Goal: Find specific page/section: Find specific page/section

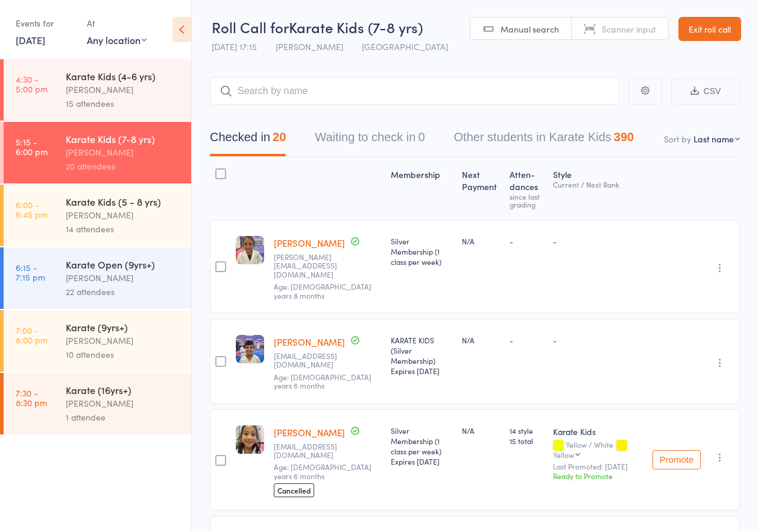
click at [711, 30] on link "Exit roll call" at bounding box center [710, 29] width 63 height 24
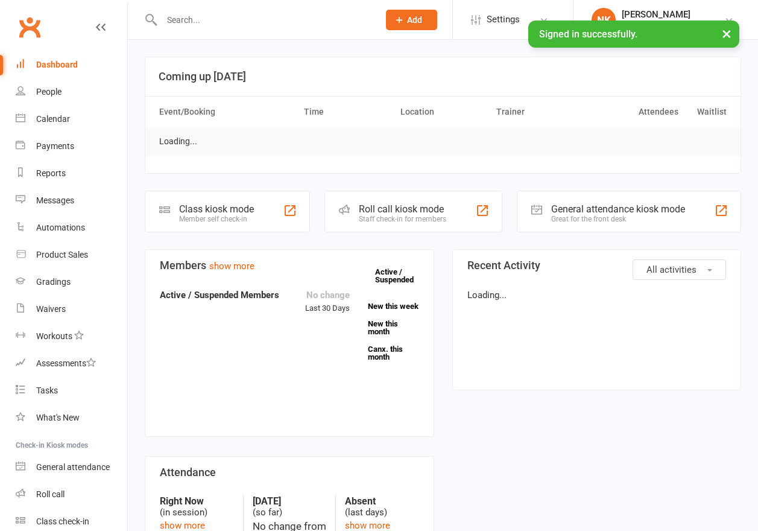
click at [205, 24] on input "text" at bounding box center [264, 19] width 212 height 17
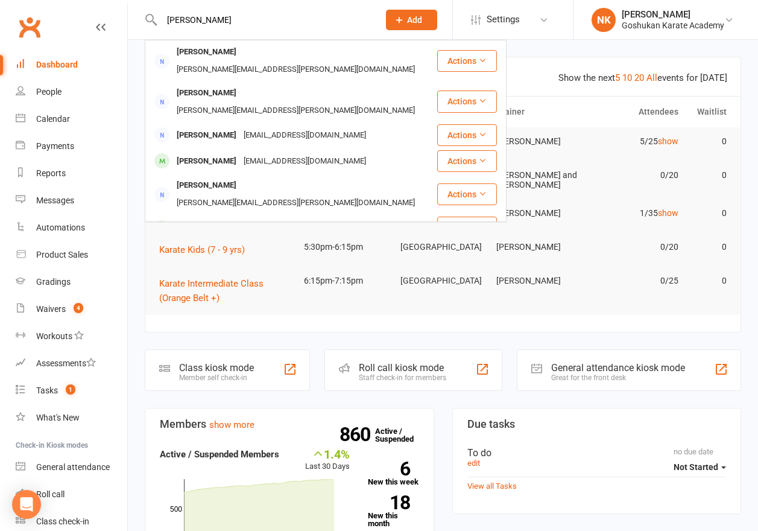
type input "royan alathmani"
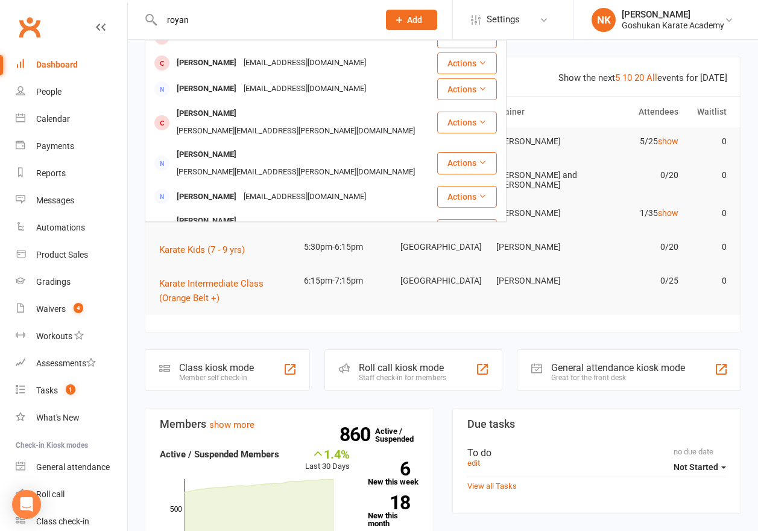
scroll to position [145, 0]
type input "r"
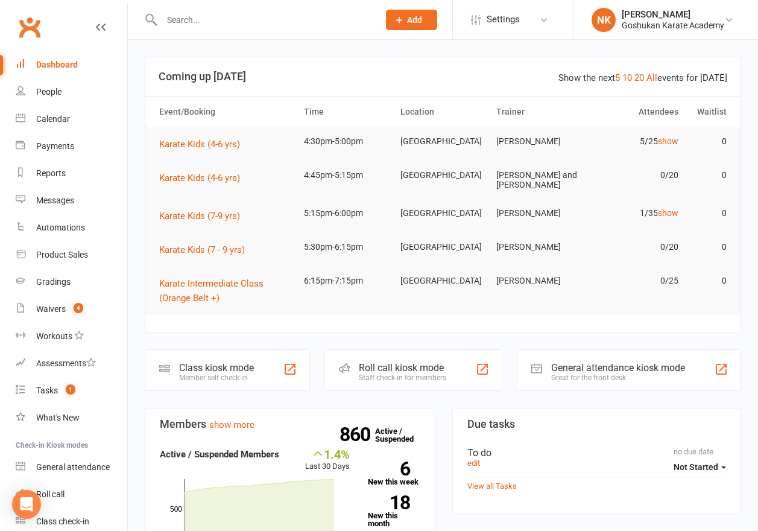
click at [29, 26] on link "Clubworx" at bounding box center [29, 27] width 30 height 30
click at [59, 143] on div "Payments" at bounding box center [55, 146] width 38 height 10
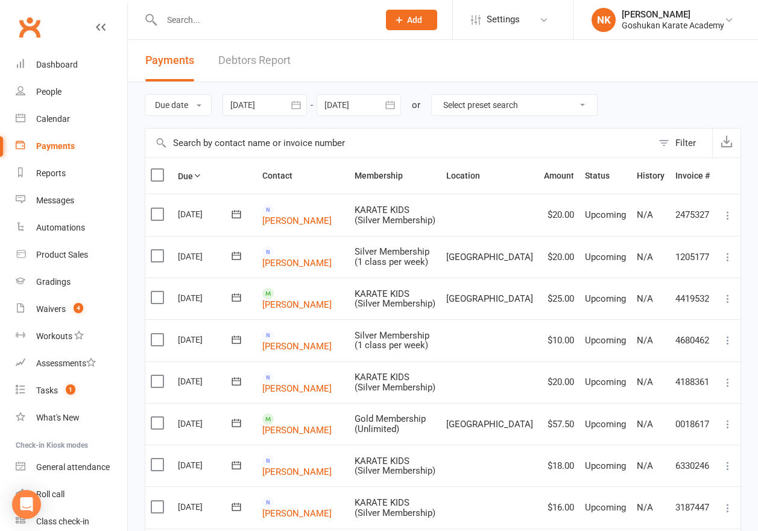
click at [38, 22] on link "Clubworx" at bounding box center [29, 27] width 30 height 30
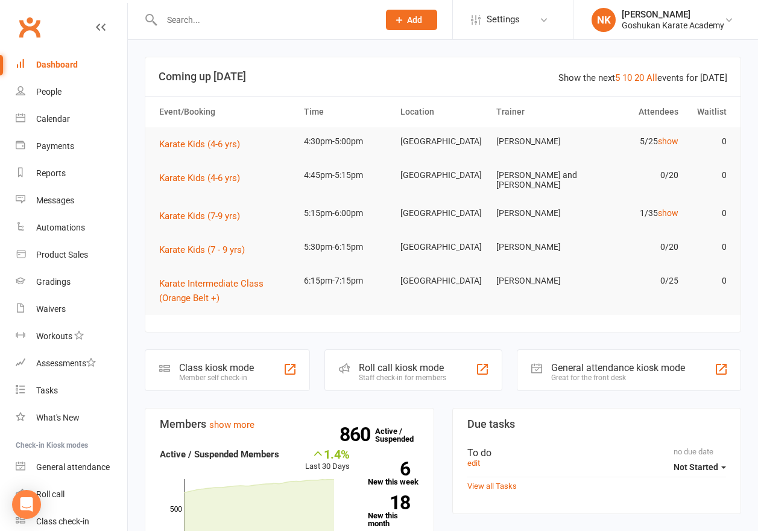
click at [182, 11] on input "text" at bounding box center [264, 19] width 212 height 17
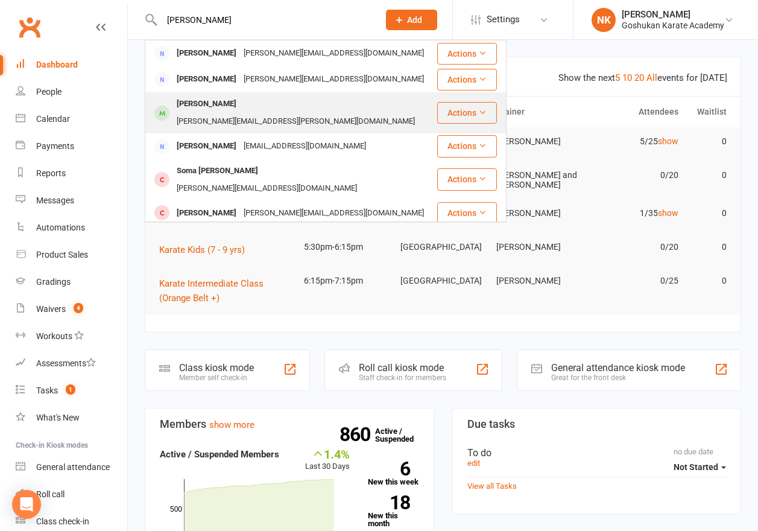
type input "steven"
click at [215, 107] on div "Steven Schulze" at bounding box center [206, 103] width 67 height 17
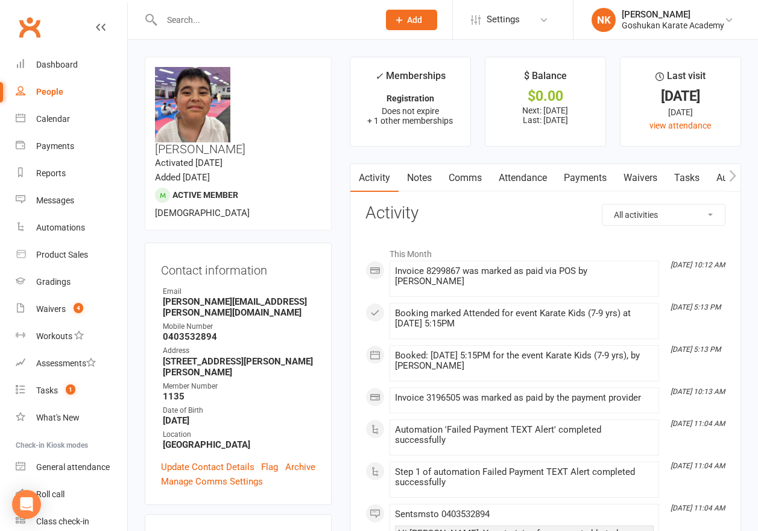
click at [574, 186] on link "Payments" at bounding box center [586, 178] width 60 height 28
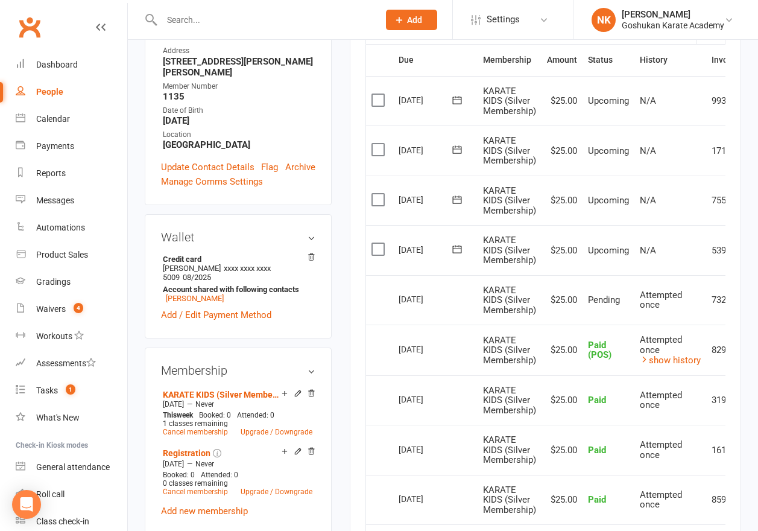
scroll to position [301, 0]
click at [28, 28] on link "Clubworx" at bounding box center [29, 27] width 30 height 30
click at [24, 30] on link "Clubworx" at bounding box center [29, 27] width 30 height 30
